Goal: Find specific page/section: Find specific page/section

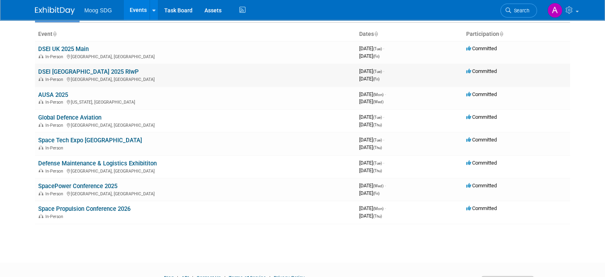
scroll to position [46, 0]
click at [78, 162] on link "Defense Maintenance & Logistics Exhibititon" at bounding box center [97, 162] width 119 height 7
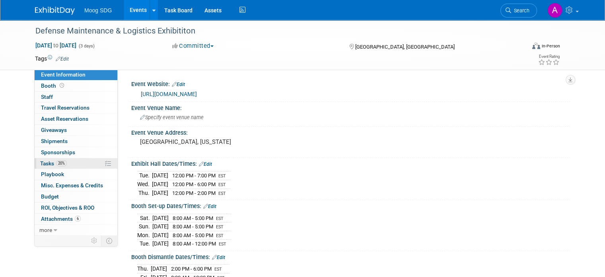
click at [43, 166] on span "Tasks 20%" at bounding box center [53, 163] width 27 height 6
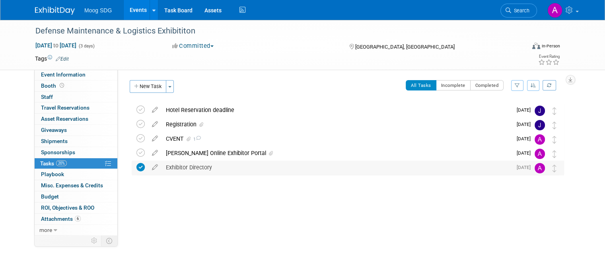
click at [169, 166] on div "Exhibitor Directory" at bounding box center [337, 167] width 350 height 14
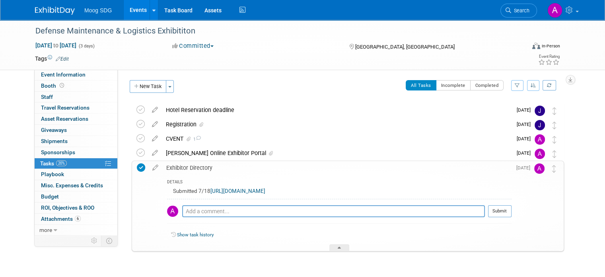
click at [169, 166] on div "Exhibitor Directory" at bounding box center [336, 168] width 349 height 14
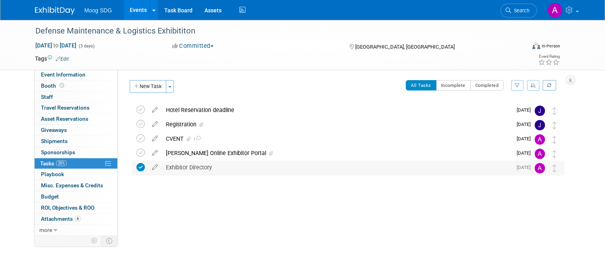
click at [210, 168] on div "Exhibitor Directory" at bounding box center [337, 167] width 350 height 14
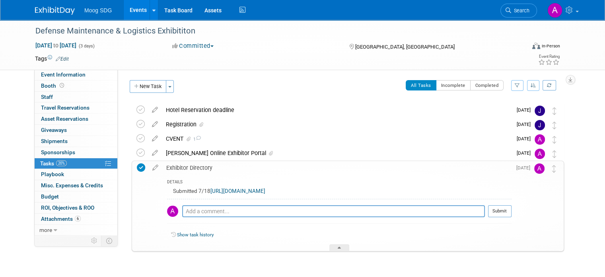
click at [236, 191] on link "[URL][DOMAIN_NAME]" at bounding box center [238, 191] width 55 height 6
